Goal: Find specific page/section: Find specific page/section

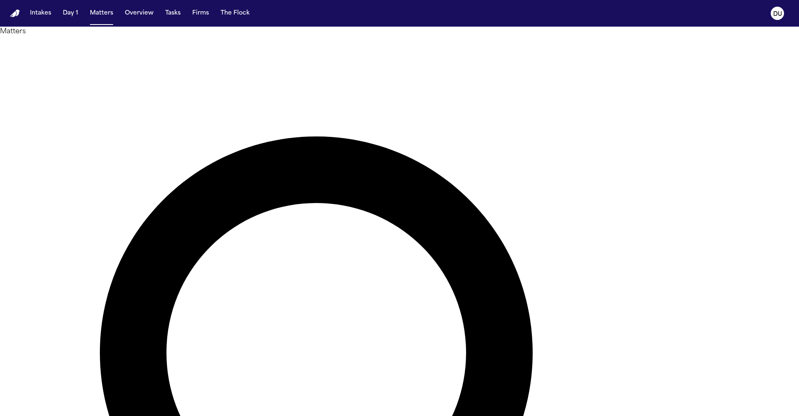
type input "*******"
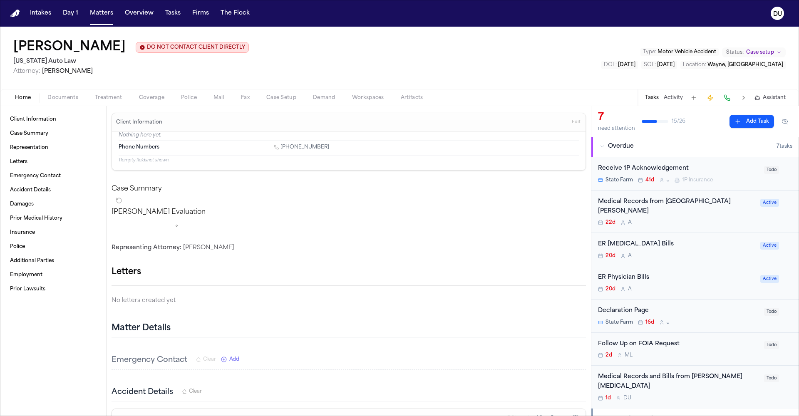
scroll to position [4, 0]
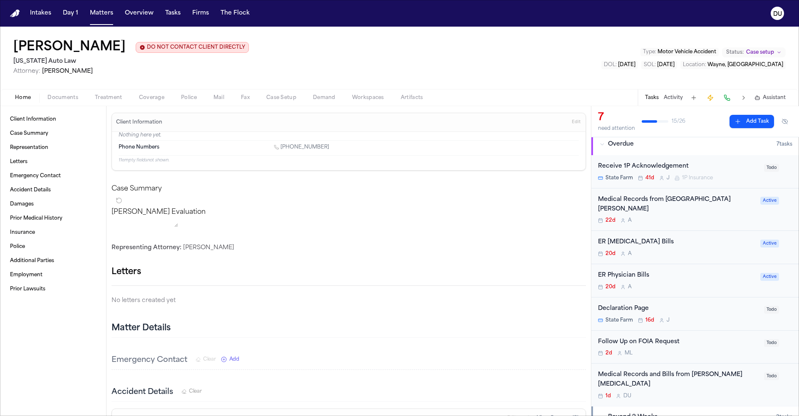
click at [630, 201] on div "Medical Records from [GEOGRAPHIC_DATA][PERSON_NAME]" at bounding box center [676, 204] width 157 height 19
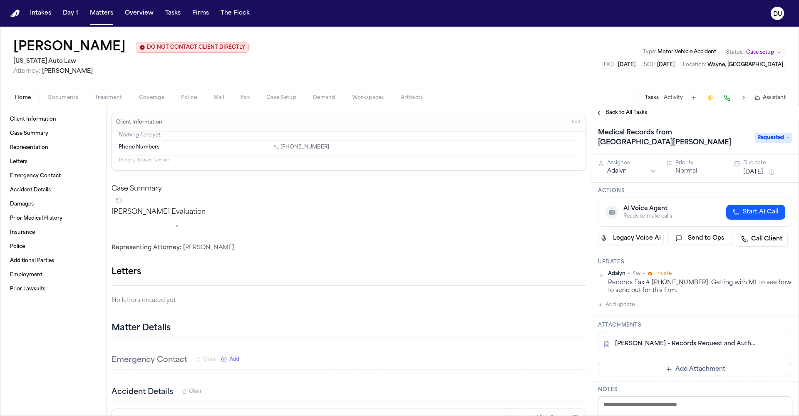
click at [700, 346] on link "[PERSON_NAME] - Records Request and Authorization to [GEOGRAPHIC_DATA][PERSON_N…" at bounding box center [687, 344] width 144 height 8
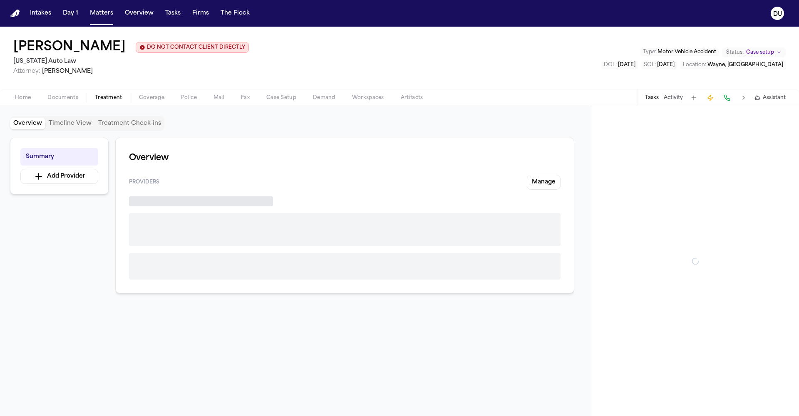
click at [103, 101] on span "Treatment" at bounding box center [108, 97] width 27 height 7
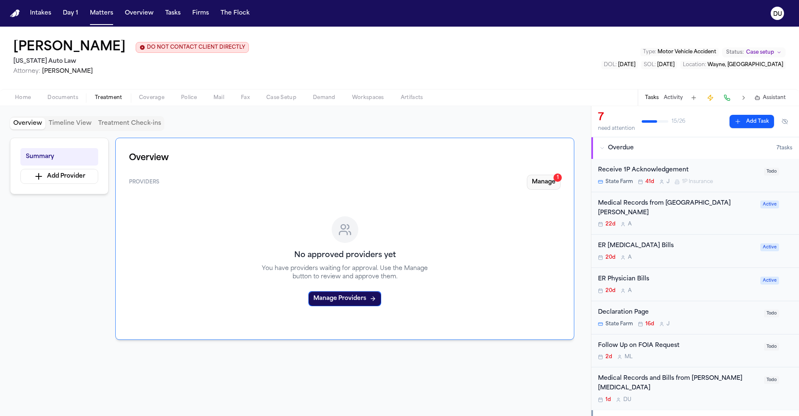
click at [550, 181] on button "Manage 1" at bounding box center [544, 182] width 34 height 15
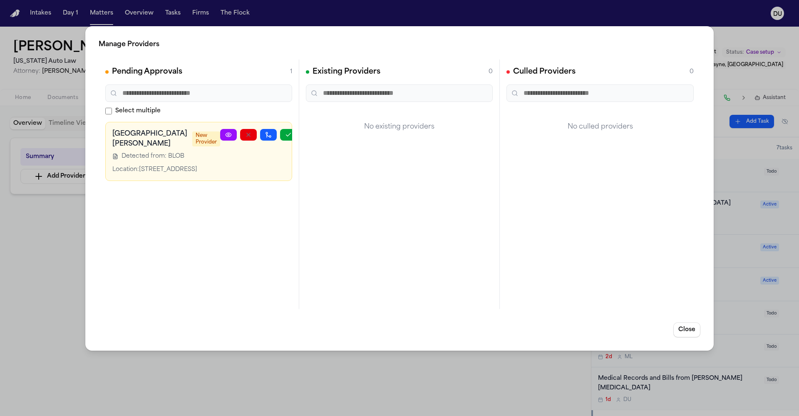
click at [225, 134] on icon at bounding box center [228, 135] width 7 height 7
click at [689, 331] on button "Close" at bounding box center [687, 330] width 27 height 15
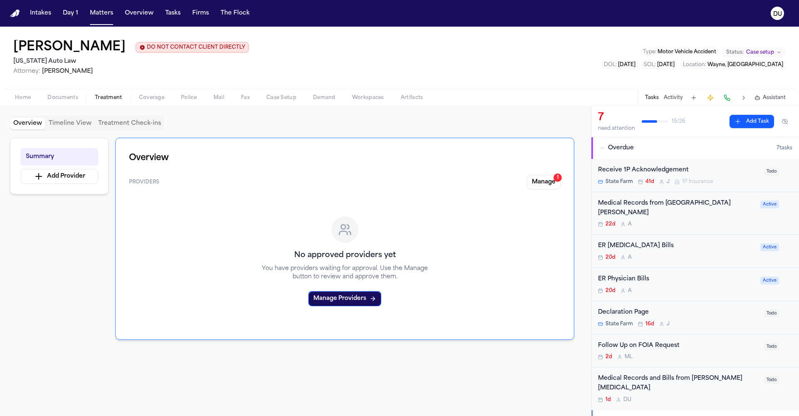
click at [664, 206] on div "Medical Records from [GEOGRAPHIC_DATA][PERSON_NAME]" at bounding box center [676, 208] width 157 height 19
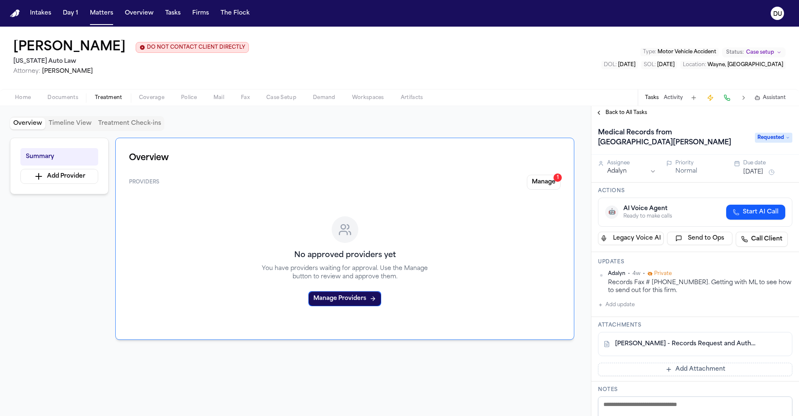
click at [16, 12] on img "Home" at bounding box center [15, 14] width 10 height 8
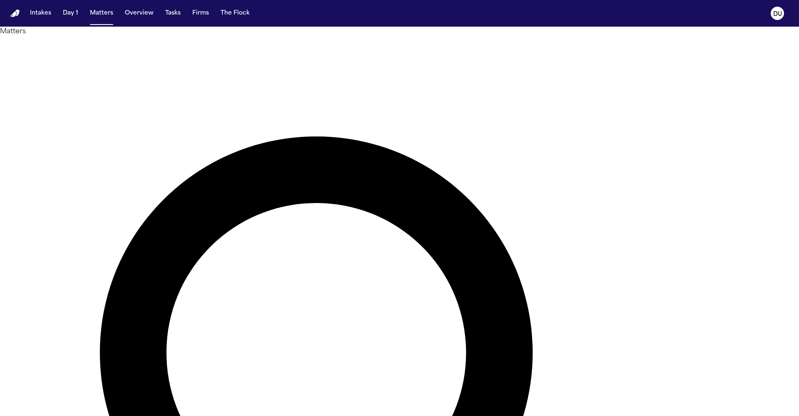
drag, startPoint x: 481, startPoint y: 48, endPoint x: 408, endPoint y: 50, distance: 72.5
type input "**********"
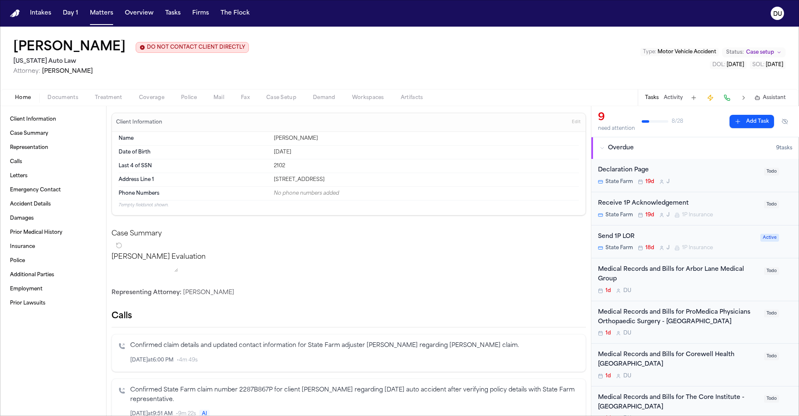
scroll to position [46, 0]
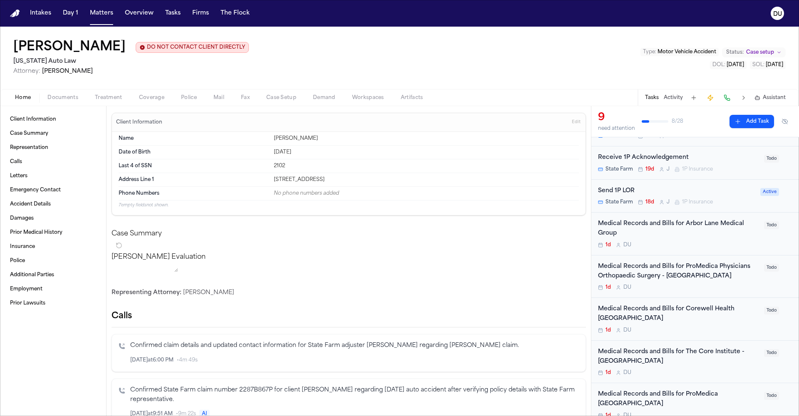
click at [681, 315] on div "Medical Records and Bills for Corewell Health [GEOGRAPHIC_DATA]" at bounding box center [678, 314] width 161 height 19
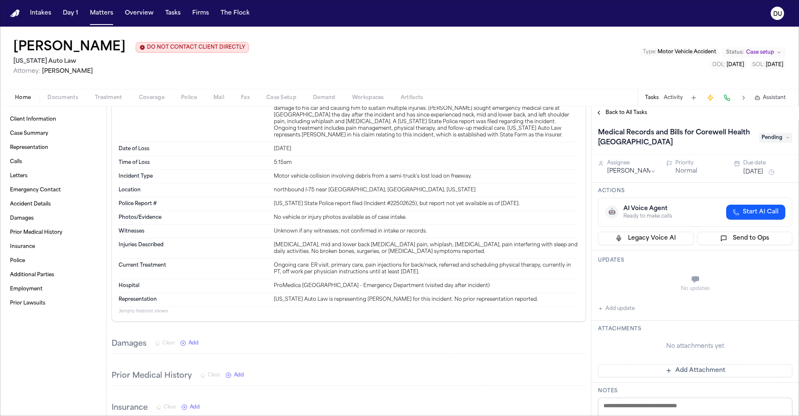
scroll to position [774, 0]
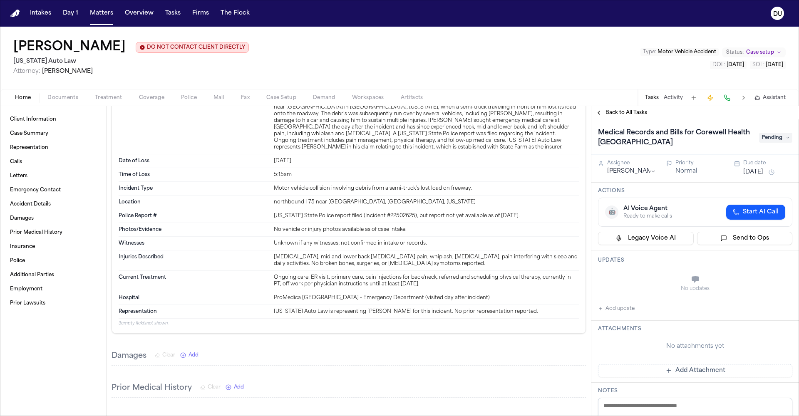
click at [73, 99] on span "Documents" at bounding box center [62, 97] width 31 height 7
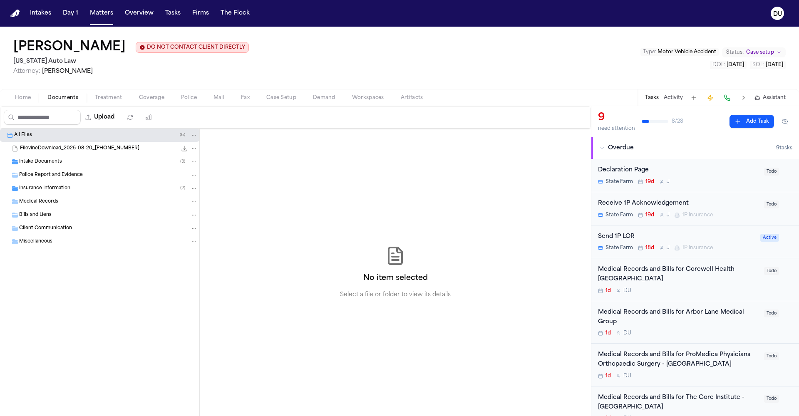
click at [40, 164] on span "Intake Documents" at bounding box center [40, 162] width 43 height 7
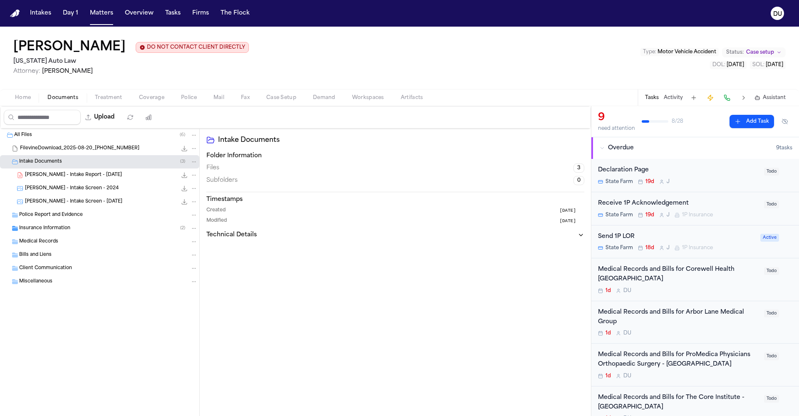
click at [43, 244] on span "Medical Records" at bounding box center [38, 242] width 39 height 7
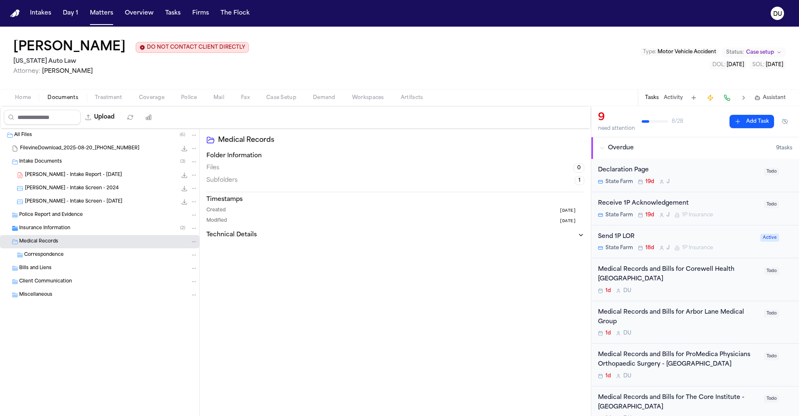
click at [43, 259] on span "Correspondence" at bounding box center [44, 255] width 40 height 7
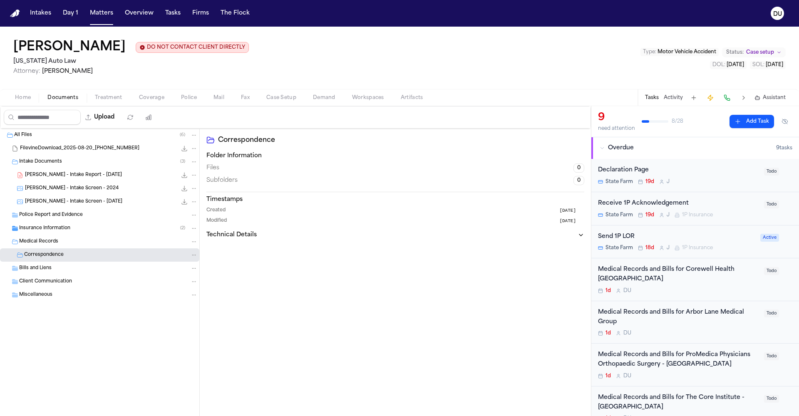
click at [40, 293] on span "Miscellaneous" at bounding box center [35, 295] width 33 height 7
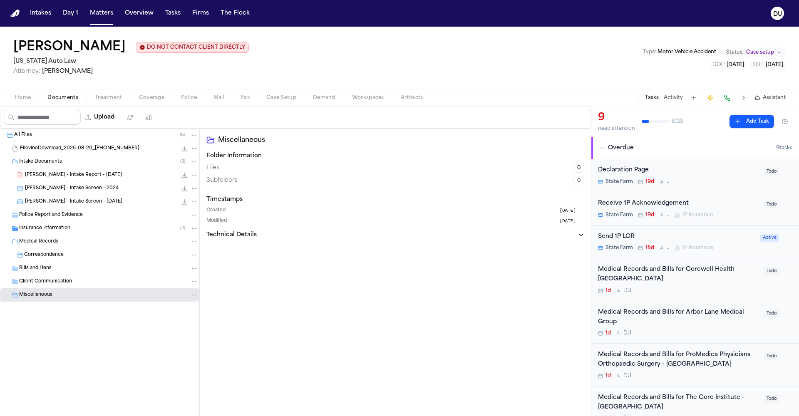
click at [43, 282] on span "Client Communication" at bounding box center [45, 281] width 53 height 7
click at [42, 272] on span "Bills and Liens" at bounding box center [35, 268] width 32 height 7
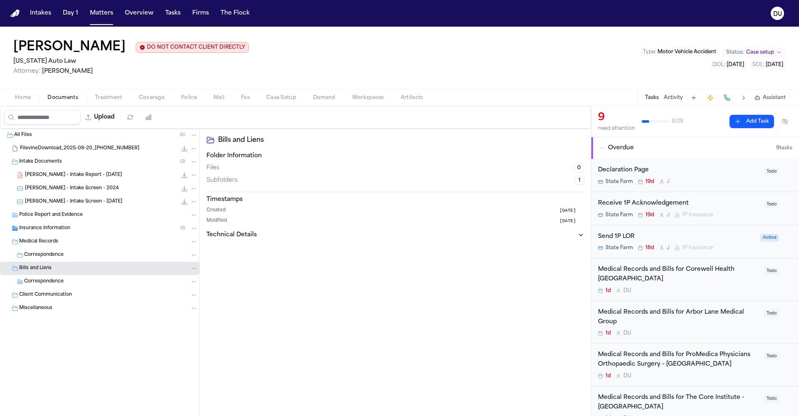
click at [39, 229] on span "Insurance Information" at bounding box center [44, 228] width 51 height 7
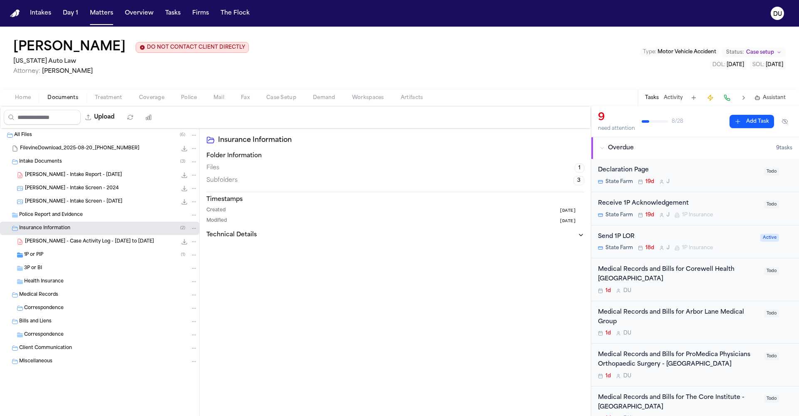
click at [46, 213] on span "Police Report and Evidence" at bounding box center [51, 215] width 64 height 7
click at [43, 164] on span "Intake Documents" at bounding box center [40, 162] width 43 height 7
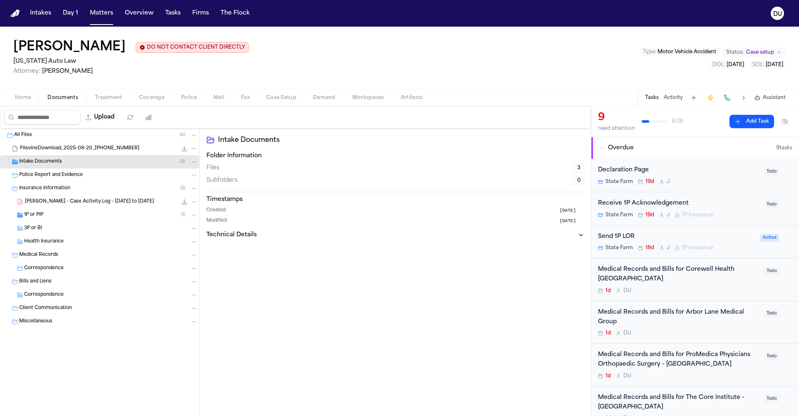
click at [44, 148] on span "FilevineDownload_2025-08-20_[PHONE_NUMBER]" at bounding box center [79, 148] width 119 height 7
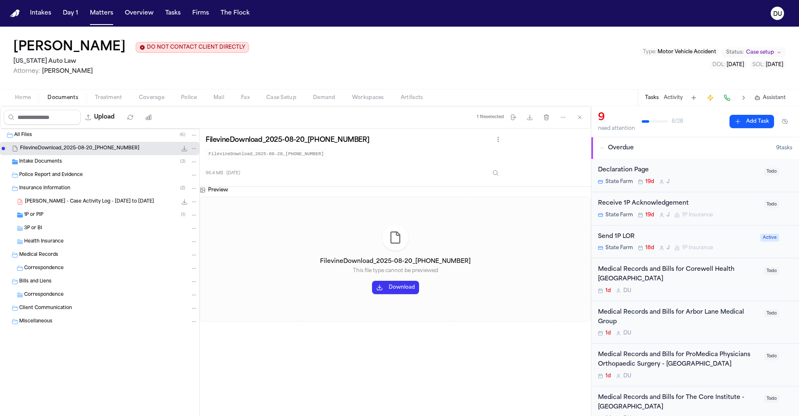
click at [46, 164] on span "Intake Documents" at bounding box center [40, 162] width 43 height 7
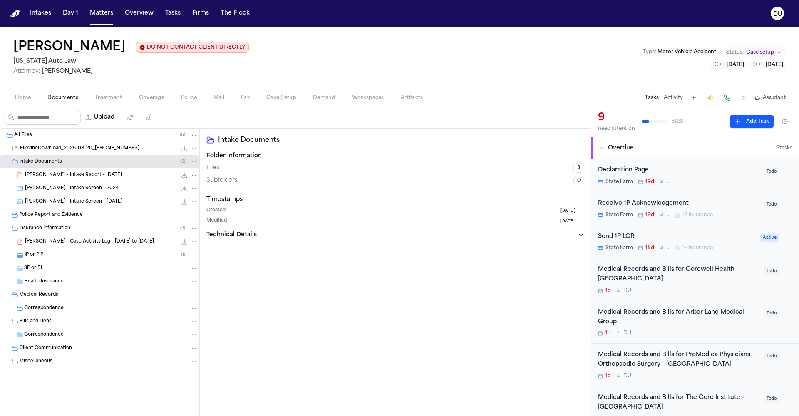
click at [69, 177] on span "[PERSON_NAME] - Intake Report - [DATE]" at bounding box center [73, 175] width 97 height 7
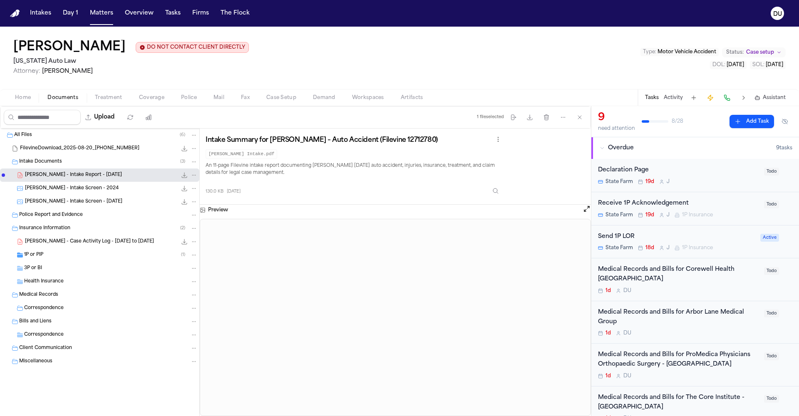
click at [75, 191] on span "[PERSON_NAME] - Intake Screen - 2024" at bounding box center [72, 188] width 94 height 7
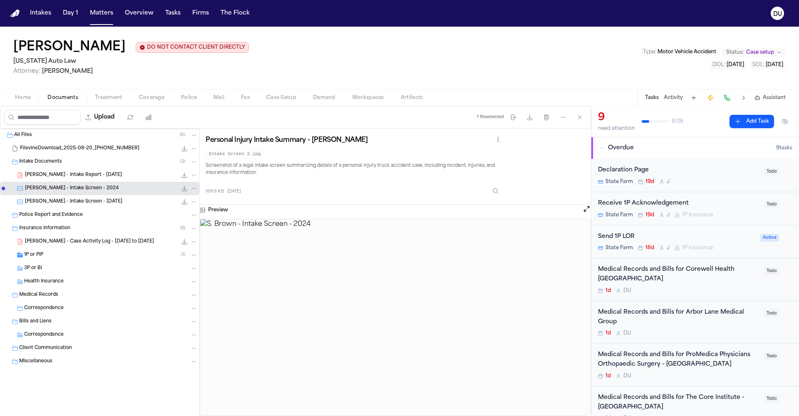
click at [80, 207] on div "[PERSON_NAME] - Intake Screen - [DATE] 169.4 KB • JPG" at bounding box center [99, 201] width 199 height 13
click at [65, 220] on div "Police Report and Evidence" at bounding box center [99, 215] width 199 height 13
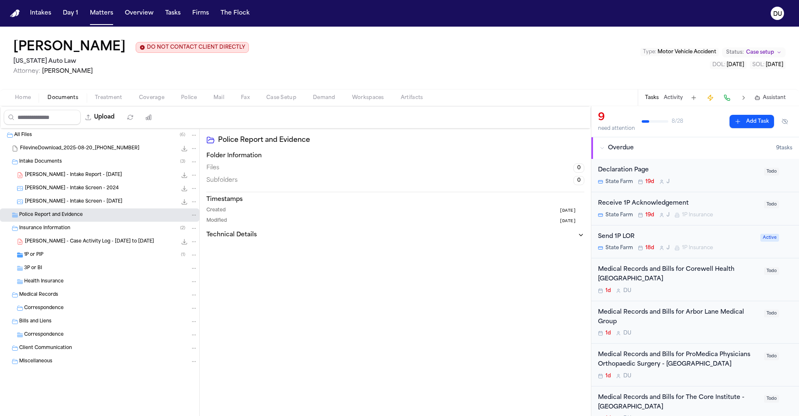
click at [62, 230] on span "Insurance Information" at bounding box center [44, 228] width 51 height 7
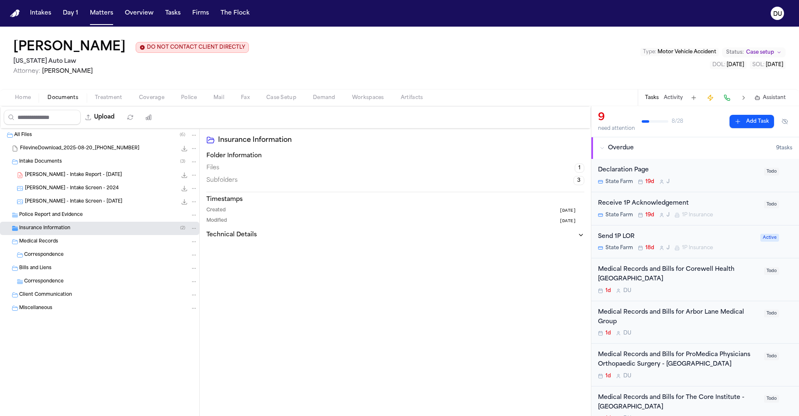
click at [62, 230] on span "Insurance Information" at bounding box center [44, 228] width 51 height 7
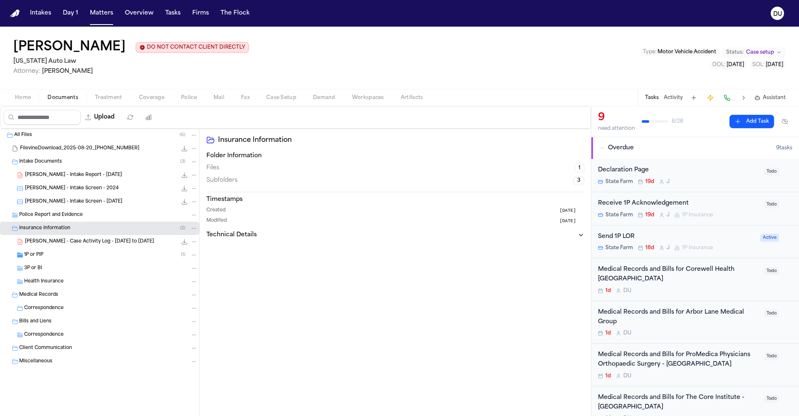
click at [56, 285] on span "Health Insurance" at bounding box center [44, 281] width 40 height 7
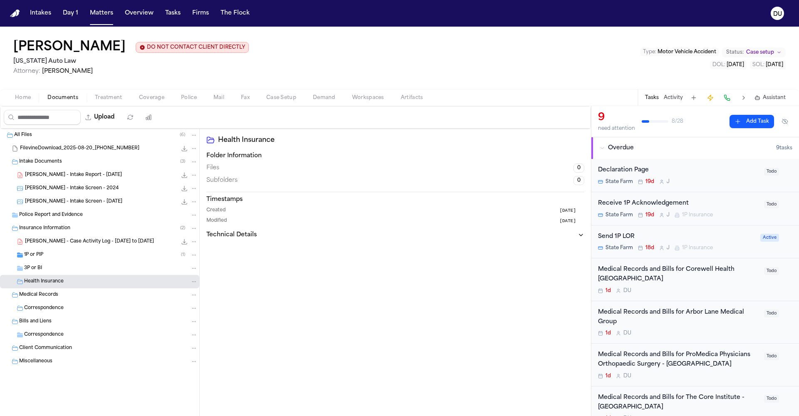
click at [52, 298] on span "Medical Records" at bounding box center [38, 295] width 39 height 7
click at [51, 309] on div "Bills and Liens" at bounding box center [108, 308] width 179 height 7
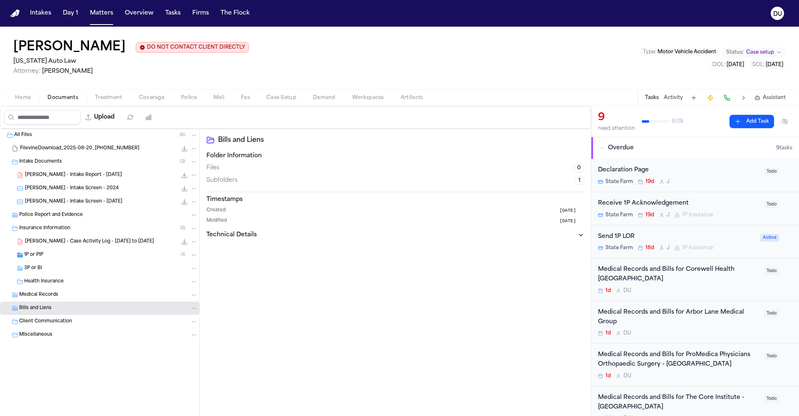
click at [51, 331] on div "Miscellaneous" at bounding box center [99, 334] width 199 height 13
